Goal: Task Accomplishment & Management: Complete application form

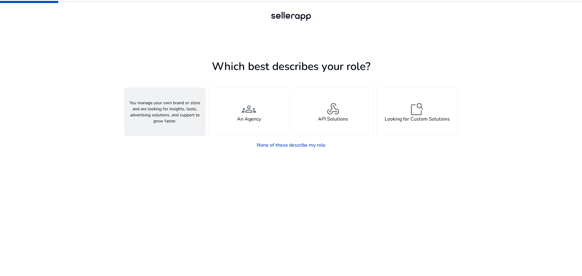
click at [171, 118] on h4 "A Seller" at bounding box center [165, 119] width 18 height 6
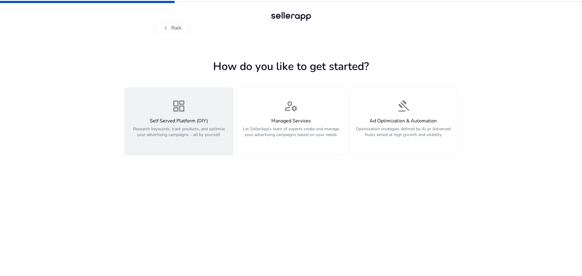
click at [171, 133] on p "Research keywords, track products, and optimize your advertising campaigns – al…" at bounding box center [178, 135] width 101 height 18
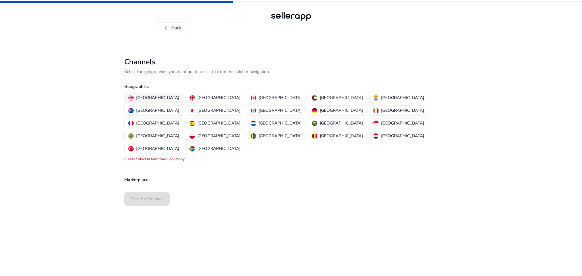
click at [150, 97] on p "United States" at bounding box center [157, 98] width 43 height 6
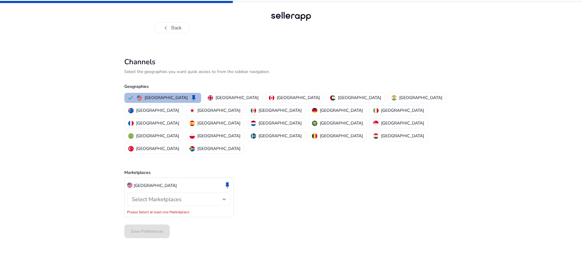
click at [186, 196] on div "Select Marketplaces" at bounding box center [177, 199] width 91 height 7
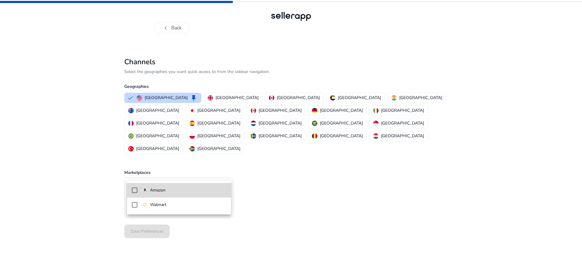
click at [161, 194] on mat-option "Amazon" at bounding box center [179, 190] width 104 height 15
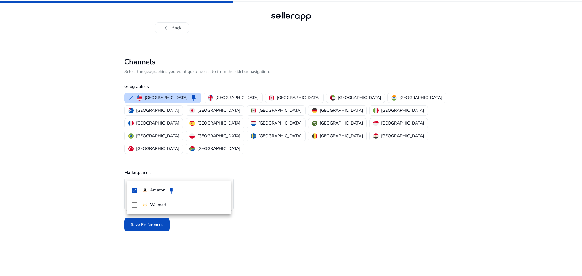
click at [112, 211] on div at bounding box center [291, 138] width 582 height 276
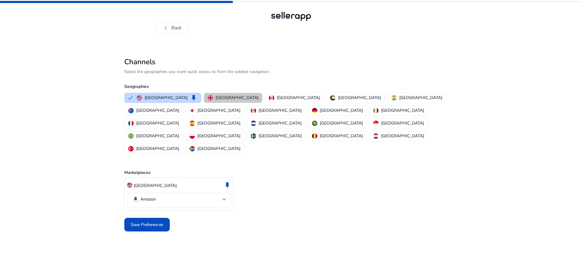
click at [221, 96] on p "United Kingdom" at bounding box center [236, 98] width 43 height 6
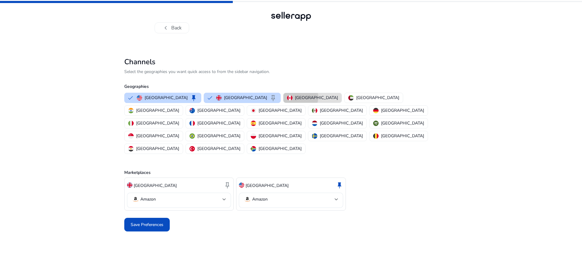
click at [295, 98] on p "Canada" at bounding box center [316, 98] width 43 height 6
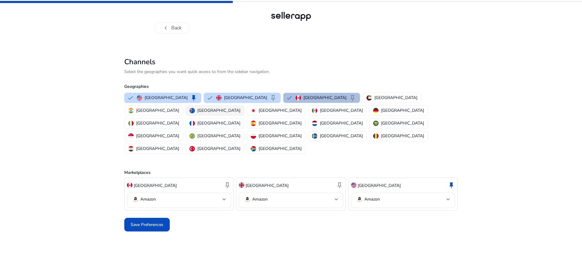
click at [240, 107] on div "Australia" at bounding box center [214, 110] width 51 height 6
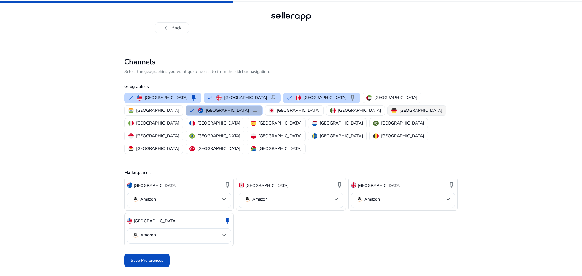
click at [399, 111] on p "Germany" at bounding box center [420, 110] width 43 height 6
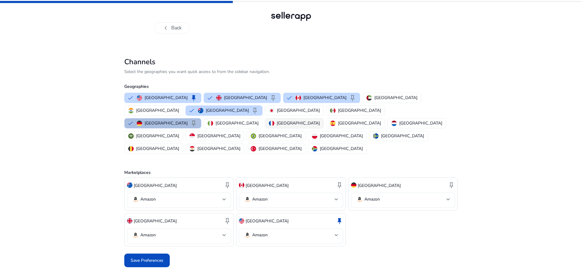
click at [279, 120] on p "France" at bounding box center [298, 123] width 43 height 6
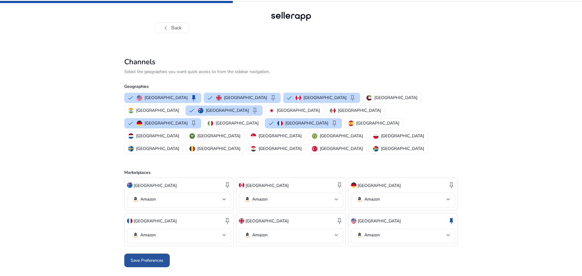
click at [151, 253] on span at bounding box center [146, 260] width 45 height 15
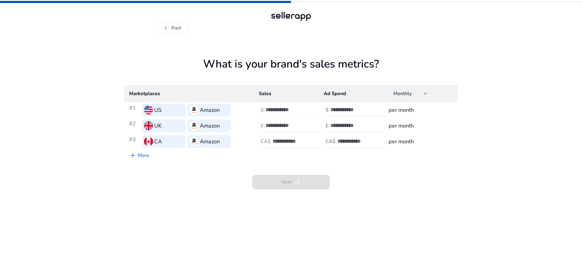
click at [286, 108] on input "number" at bounding box center [285, 109] width 41 height 7
type input "*****"
click at [293, 126] on input "number" at bounding box center [285, 125] width 41 height 7
type input "*****"
click at [274, 136] on div at bounding box center [299, 141] width 55 height 13
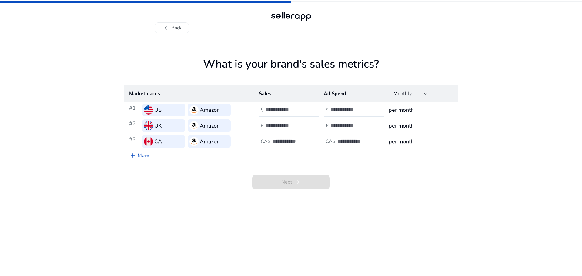
click at [277, 139] on input "number" at bounding box center [292, 141] width 41 height 7
type input "*****"
click at [294, 169] on div "Next arrow_right_alt" at bounding box center [290, 175] width 333 height 28
click at [291, 189] on span "Next arrow_right_alt" at bounding box center [291, 182] width 78 height 15
click at [350, 108] on input "number" at bounding box center [350, 109] width 41 height 7
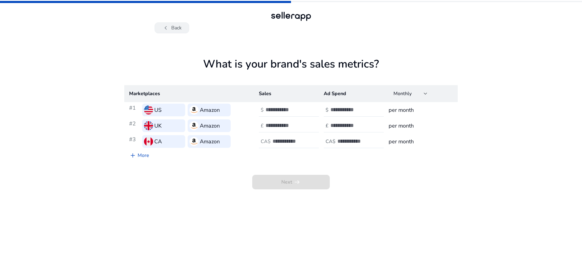
click at [179, 23] on button "chevron_left Back" at bounding box center [172, 27] width 35 height 11
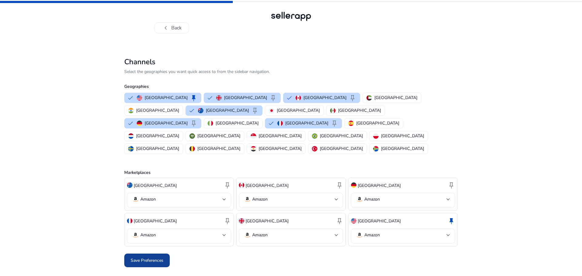
click at [147, 253] on span at bounding box center [146, 260] width 45 height 15
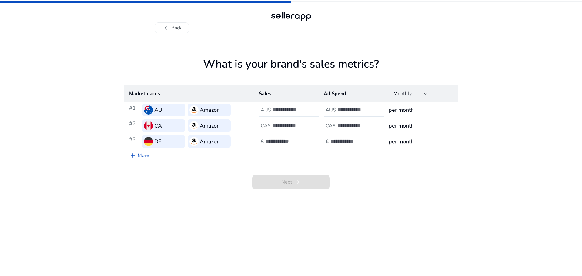
click at [292, 107] on input "number" at bounding box center [293, 109] width 41 height 7
type input "*"
type input "****"
type input "*"
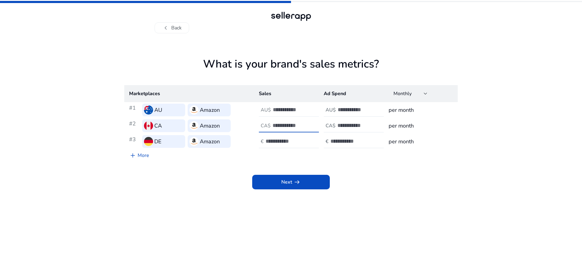
type input "****"
type input "*"
type input "****"
type input "*"
click at [351, 168] on div "Next arrow_right_alt" at bounding box center [290, 175] width 333 height 28
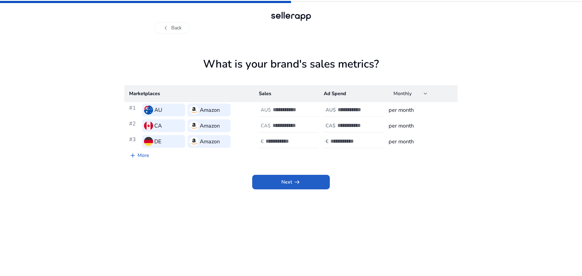
click at [287, 185] on span "Next arrow_right_alt" at bounding box center [290, 181] width 19 height 7
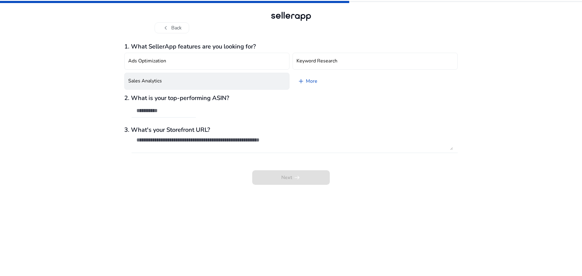
click at [144, 80] on h4 "Sales Analytics" at bounding box center [145, 81] width 34 height 6
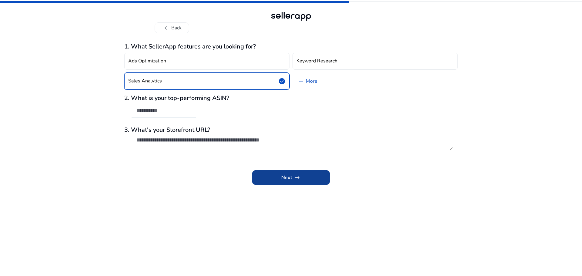
click at [304, 177] on span at bounding box center [291, 177] width 78 height 15
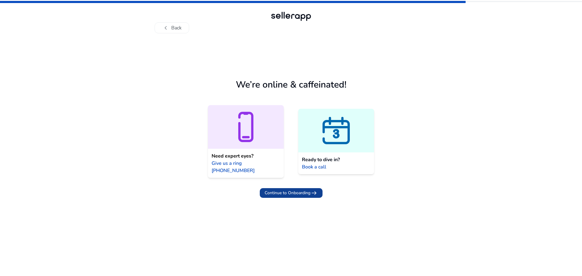
click at [288, 190] on span "Continue to Onboarding" at bounding box center [287, 193] width 46 height 6
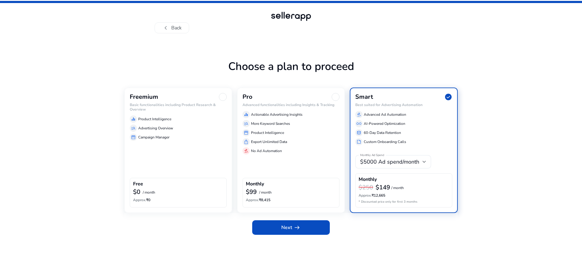
click at [152, 164] on div "Freemium Basic functionalities including Product Research & Overview equalizer …" at bounding box center [178, 150] width 108 height 125
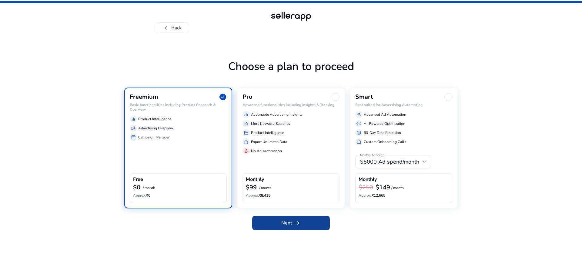
click at [306, 221] on span at bounding box center [291, 223] width 78 height 15
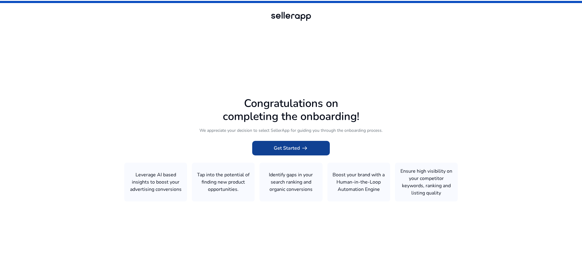
click at [298, 149] on span "Get Started arrow_right_alt" at bounding box center [291, 148] width 35 height 7
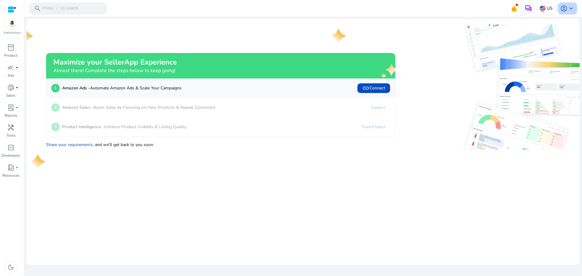
click at [570, 13] on div "account_circle keyboard_arrow_down" at bounding box center [566, 8] width 19 height 12
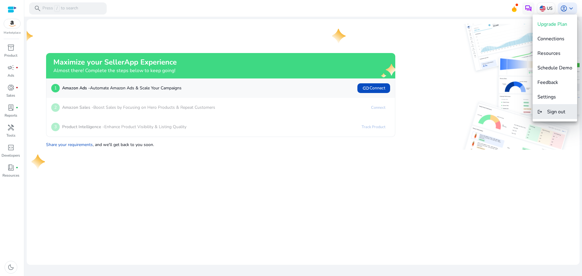
click at [557, 111] on span "Sign out" at bounding box center [556, 111] width 18 height 7
